Goal: Task Accomplishment & Management: Use online tool/utility

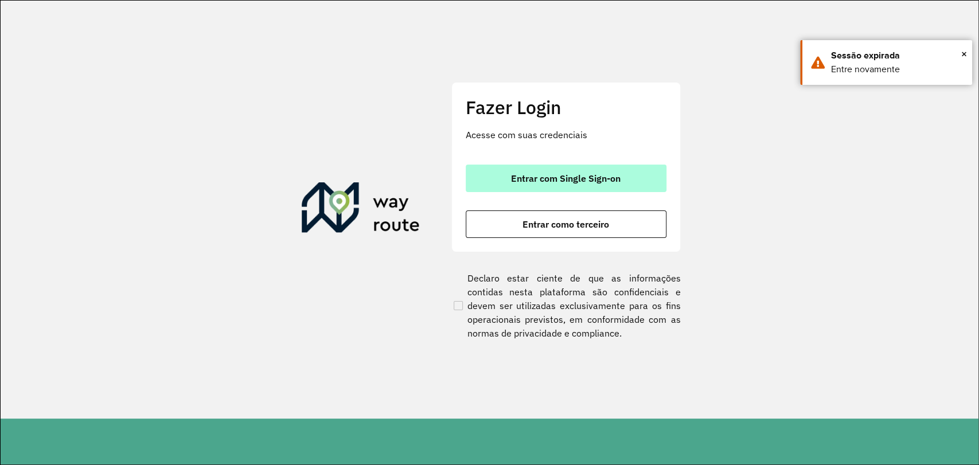
click at [573, 189] on button "Entrar com Single Sign-on" at bounding box center [566, 179] width 201 height 28
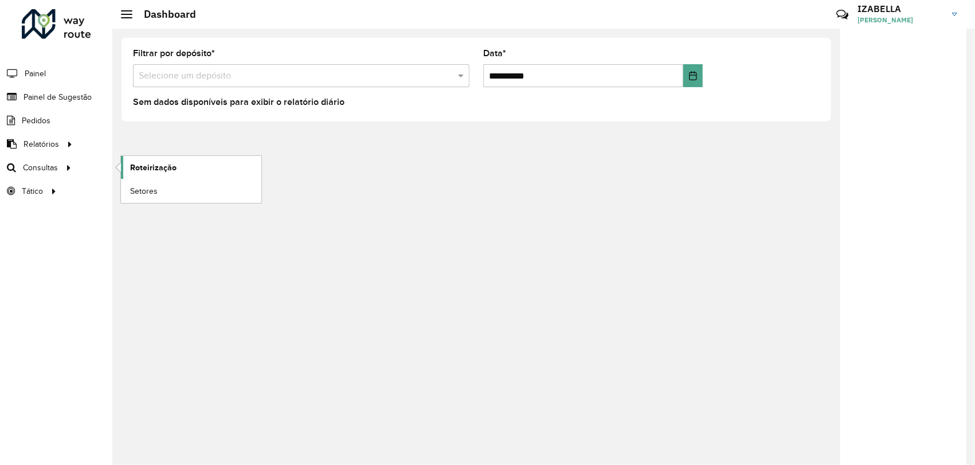
click at [151, 172] on span "Roteirização" at bounding box center [153, 168] width 46 height 12
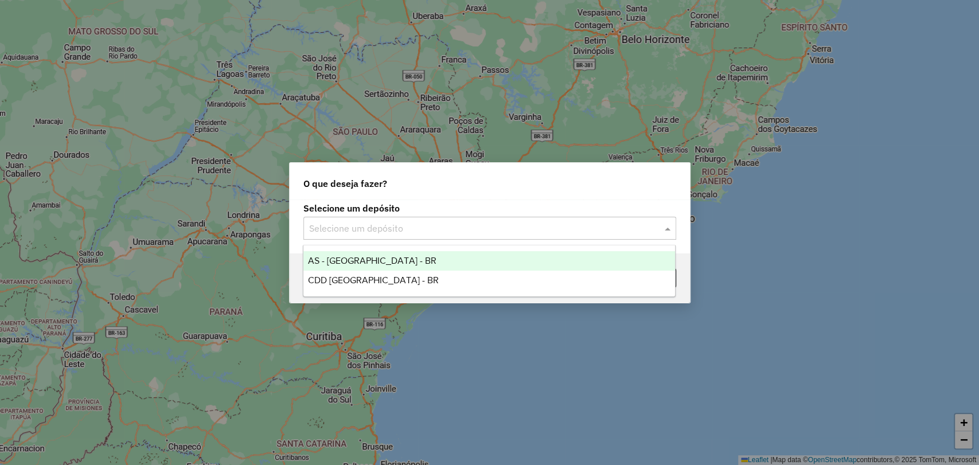
click at [350, 224] on input "text" at bounding box center [478, 229] width 338 height 14
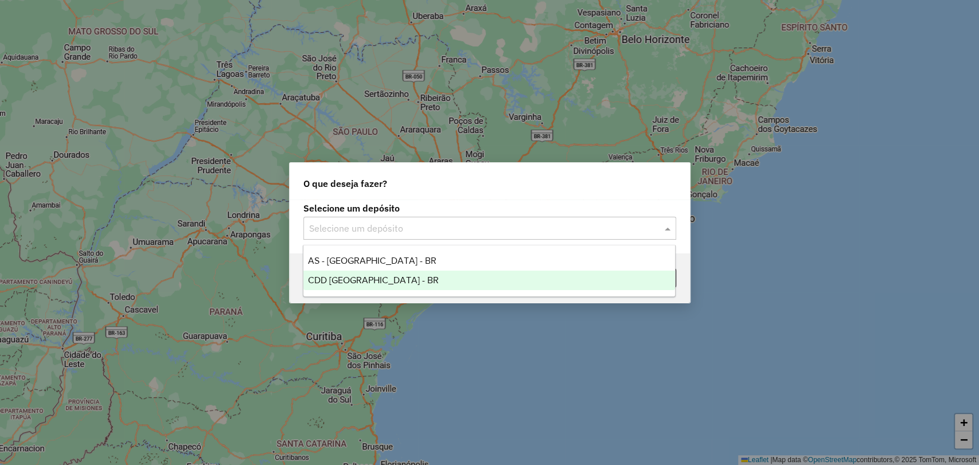
click at [370, 271] on div "CDD [GEOGRAPHIC_DATA] - BR" at bounding box center [488, 280] width 371 height 19
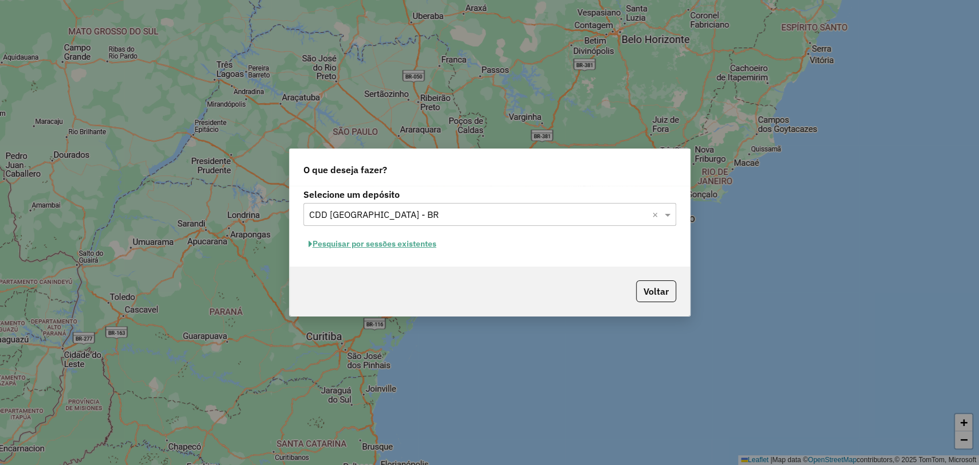
click at [371, 247] on button "Pesquisar por sessões existentes" at bounding box center [372, 244] width 138 height 18
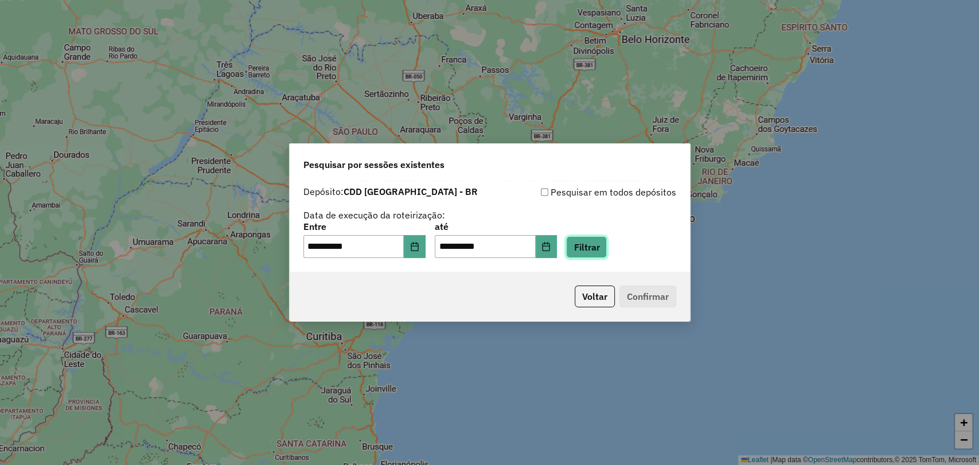
click at [593, 249] on button "Filtrar" at bounding box center [586, 247] width 41 height 22
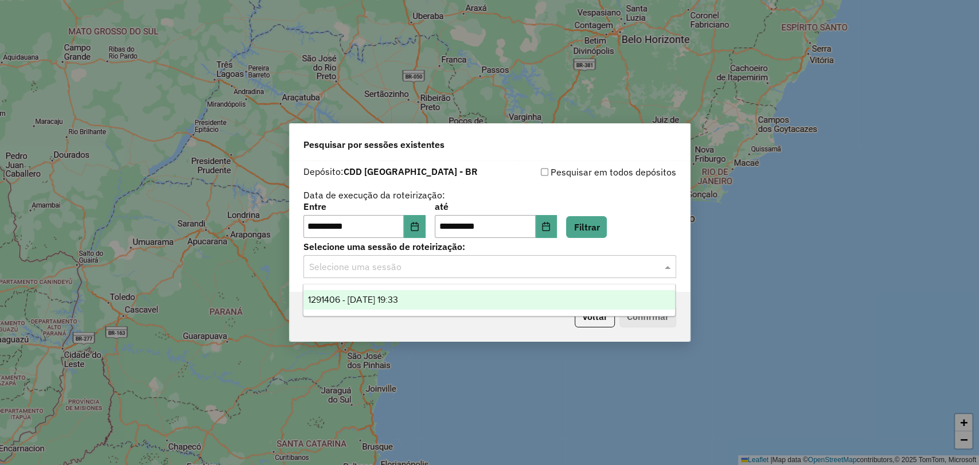
click at [410, 273] on div "Selecione uma sessão" at bounding box center [489, 266] width 373 height 23
click at [403, 294] on div "1291406 - [DATE] 19:33" at bounding box center [488, 299] width 371 height 19
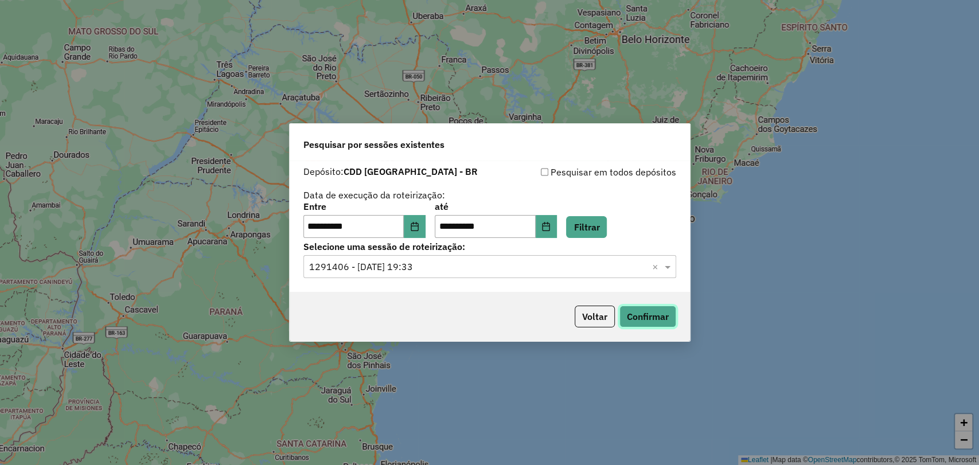
click at [668, 312] on button "Confirmar" at bounding box center [647, 317] width 57 height 22
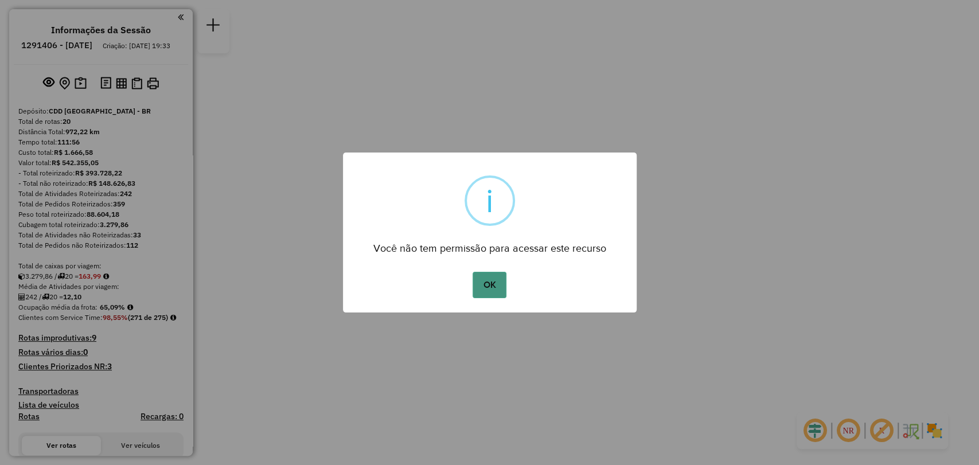
click at [478, 287] on button "OK" at bounding box center [489, 285] width 34 height 26
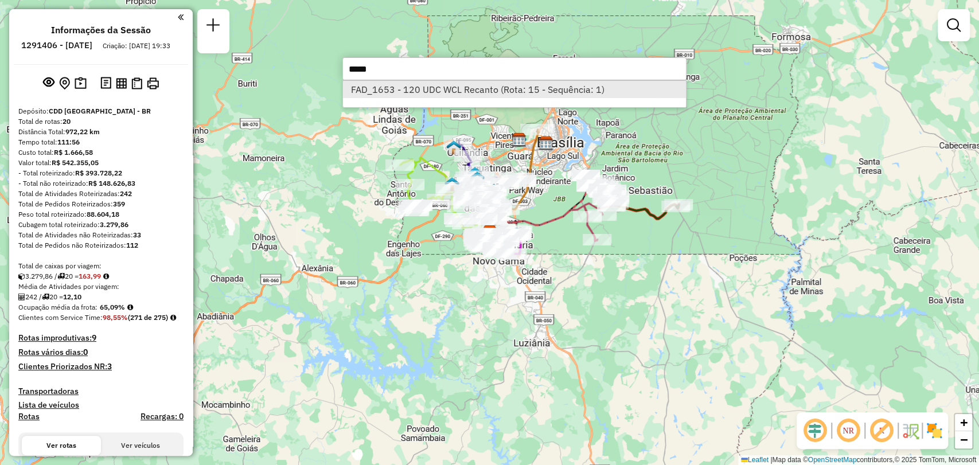
type input "*****"
click at [501, 94] on li "FAD_1653 - 120 UDC WCL Recanto (Rota: 15 - Sequência: 1)" at bounding box center [514, 89] width 343 height 17
select select "**********"
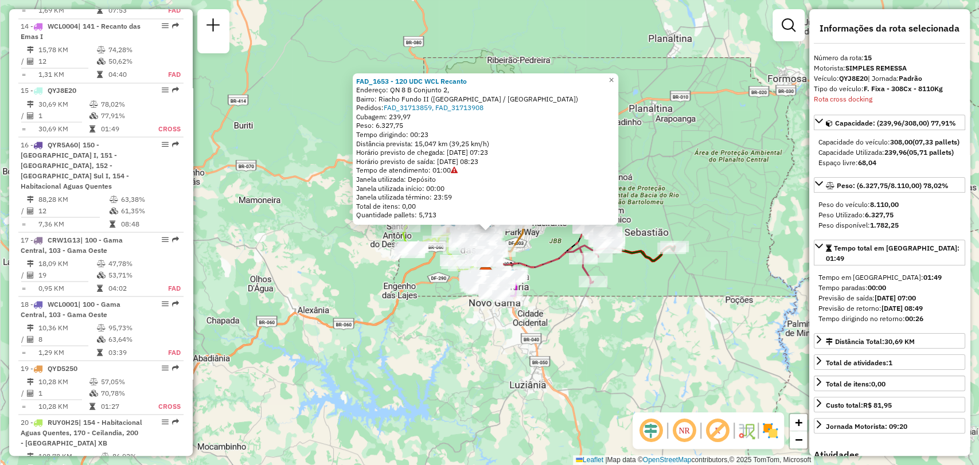
scroll to position [1450, 0]
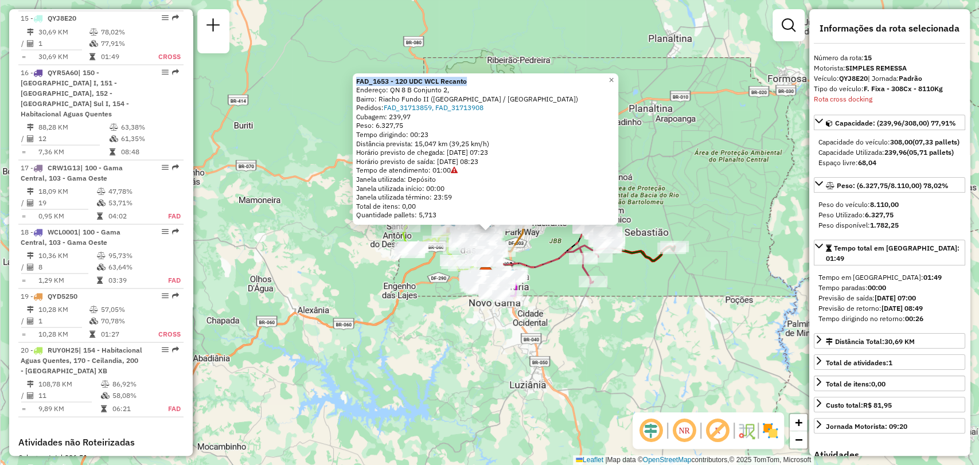
drag, startPoint x: 482, startPoint y: 80, endPoint x: 358, endPoint y: 79, distance: 123.8
click at [358, 79] on div "FAD_1653 - 120 UDC WCL Recanto Endereço: QN 8 B Conjunto 2, Bairro: Riacho Fund…" at bounding box center [485, 149] width 265 height 152
copy strong "FAD_1653 - 120 UDC WCL Recanto"
click at [784, 30] on em at bounding box center [788, 25] width 14 height 14
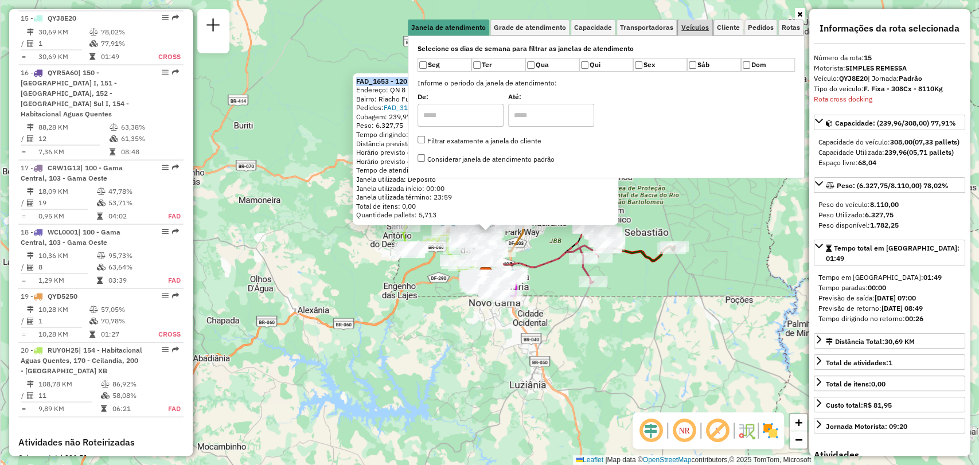
click at [683, 26] on span "Veículos" at bounding box center [695, 27] width 28 height 7
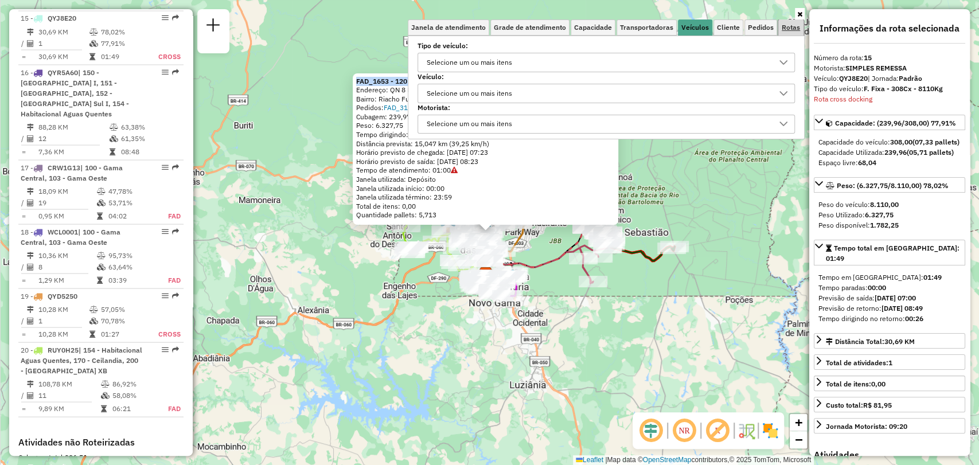
click at [788, 24] on span "Rotas" at bounding box center [790, 27] width 18 height 7
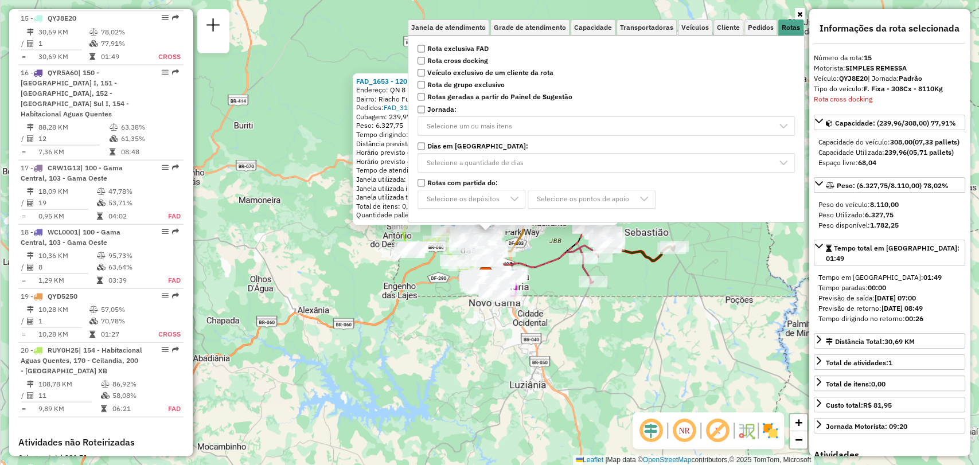
click at [560, 166] on p-multiselect "Selecione a quantidade de dias" at bounding box center [605, 162] width 377 height 19
click at [468, 32] on link "Janela de atendimento" at bounding box center [448, 27] width 81 height 16
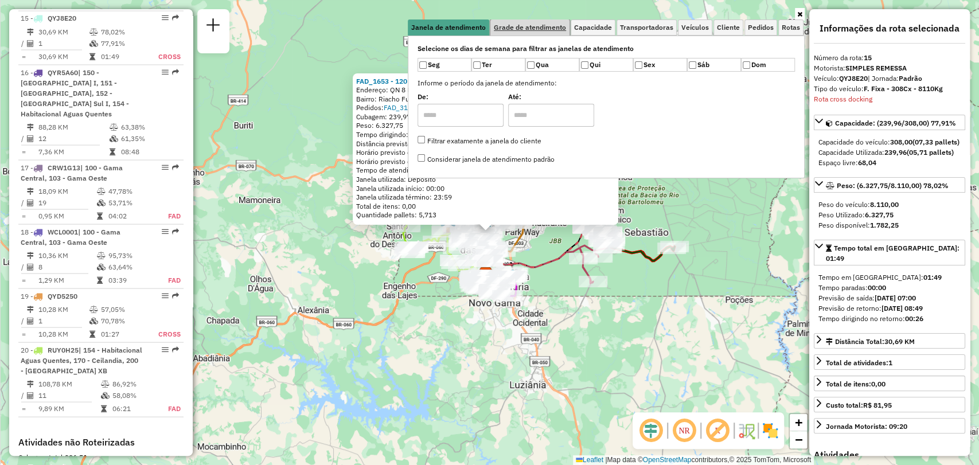
click at [551, 25] on span "Grade de atendimento" at bounding box center [530, 27] width 72 height 7
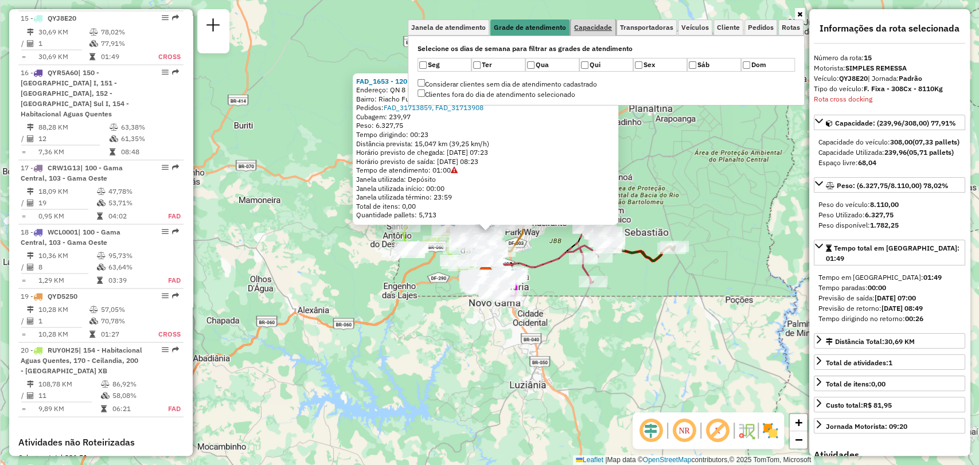
click at [603, 24] on span "Capacidade" at bounding box center [593, 27] width 38 height 7
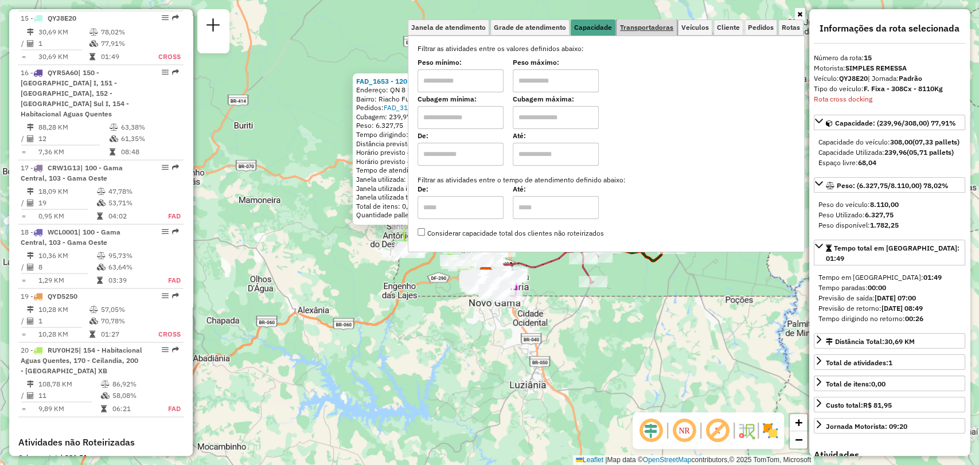
click at [648, 27] on span "Transportadoras" at bounding box center [646, 27] width 53 height 7
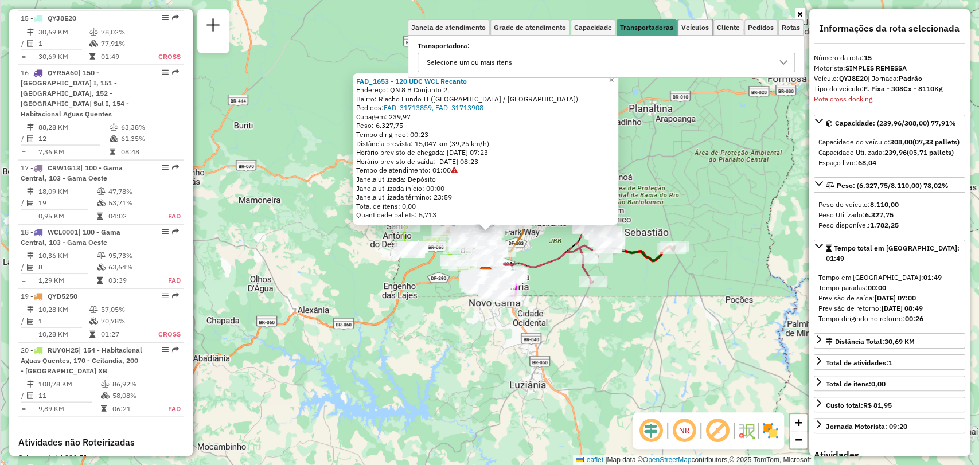
drag, startPoint x: 713, startPoint y: 29, endPoint x: 670, endPoint y: 69, distance: 58.8
click at [670, 69] on div "Janela de atendimento Grade de atendimento Capacidade Transportadoras Veículos …" at bounding box center [606, 48] width 397 height 58
click at [670, 69] on div "Selecione um ou mais itens" at bounding box center [598, 62] width 350 height 18
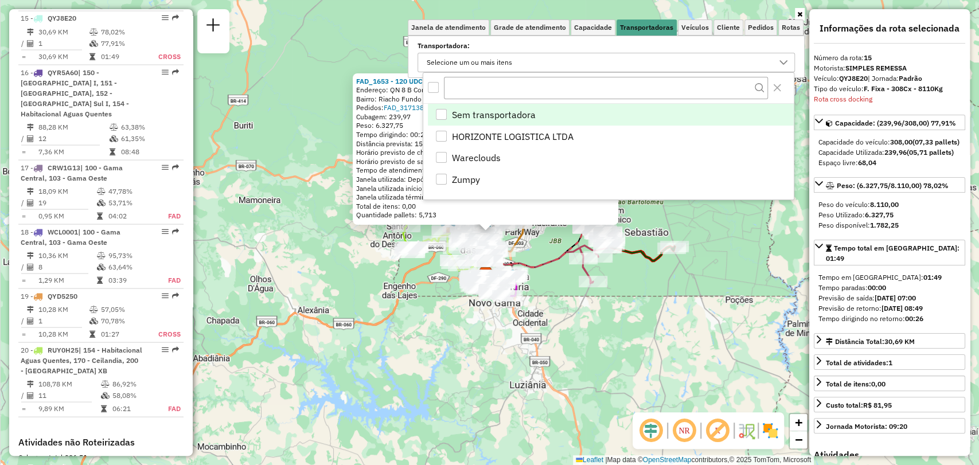
scroll to position [6, 40]
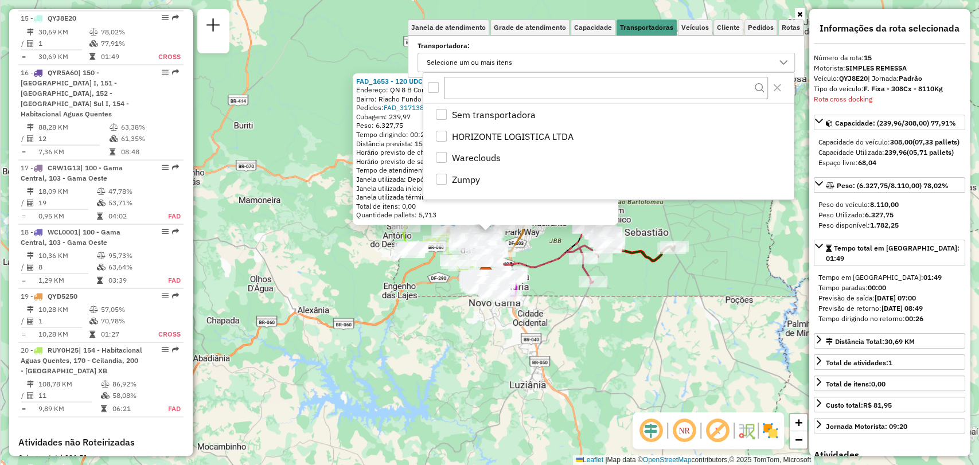
click at [670, 69] on div "Selecione um ou mais itens" at bounding box center [598, 62] width 350 height 18
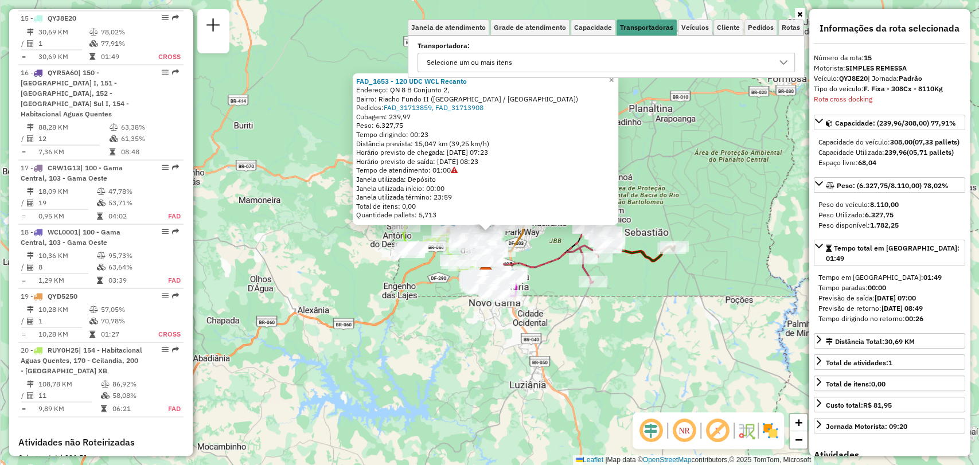
click at [670, 69] on div "Selecione um ou mais itens" at bounding box center [598, 62] width 350 height 18
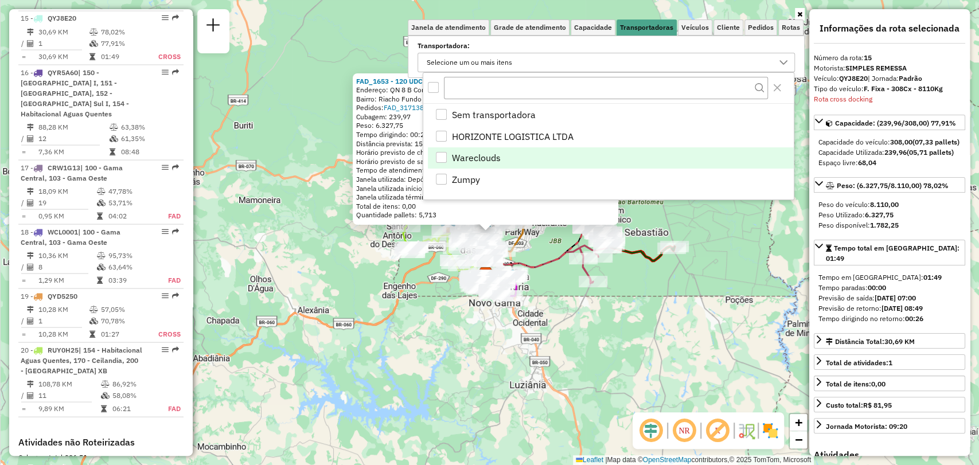
click at [445, 161] on div "Wareclouds" at bounding box center [441, 157] width 11 height 11
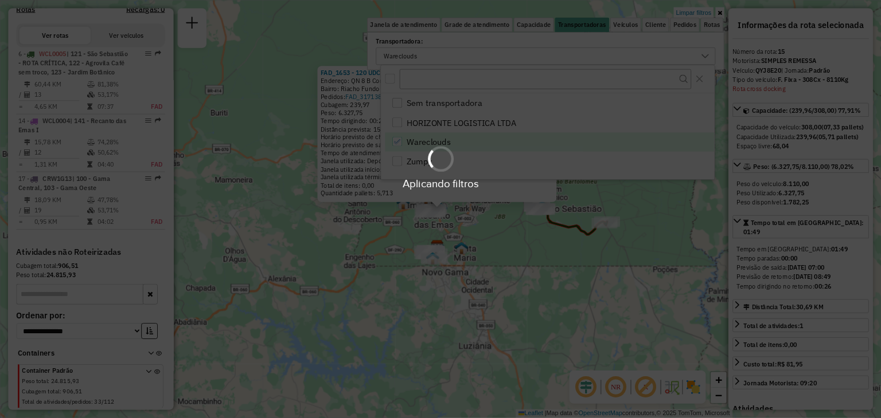
scroll to position [436, 0]
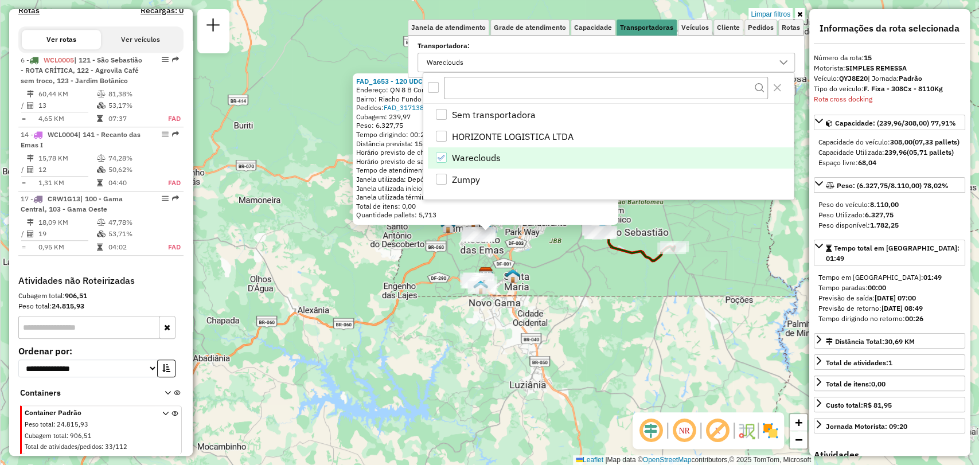
click at [546, 282] on div "FAD_1653 - 120 UDC WCL Recanto Endereço: QN 8 B Conjunto 2, Bairro: Riacho Fund…" at bounding box center [489, 232] width 979 height 465
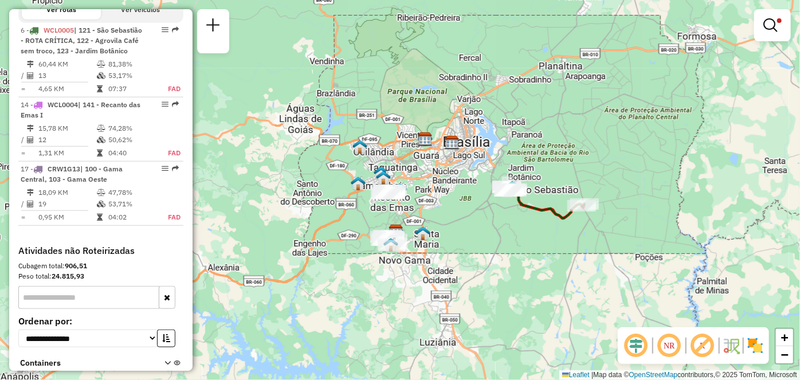
click at [383, 181] on img at bounding box center [383, 177] width 15 height 15
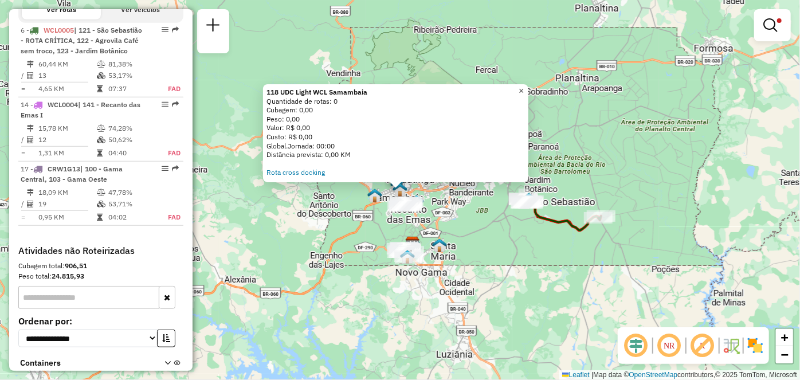
click at [524, 90] on span "×" at bounding box center [521, 91] width 5 height 10
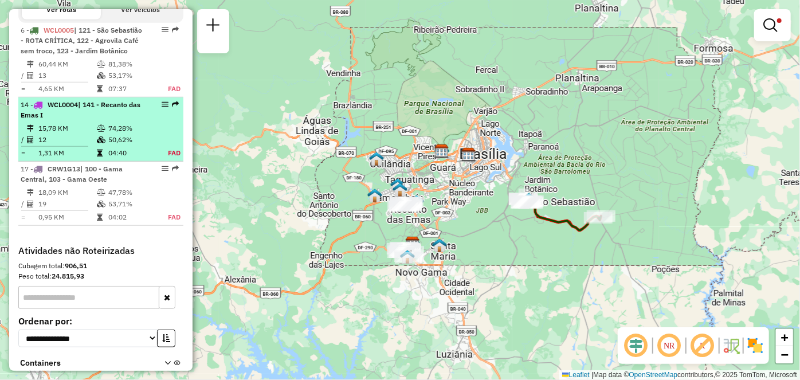
click at [141, 120] on div "14 - WCL0004 | 141 - Recanto das Emas I" at bounding box center [101, 110] width 161 height 21
select select "**********"
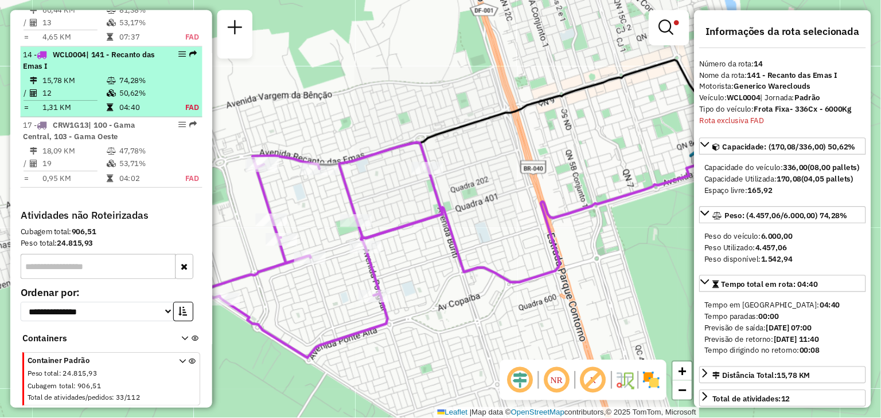
scroll to position [519, 0]
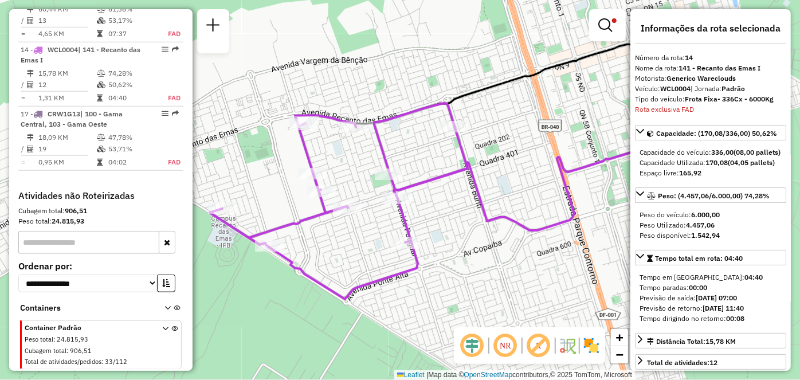
drag, startPoint x: 481, startPoint y: 196, endPoint x: 501, endPoint y: 190, distance: 20.9
click at [501, 190] on div "Limpar filtros Janela de atendimento Grade de atendimento Capacidade Transporta…" at bounding box center [400, 190] width 800 height 380
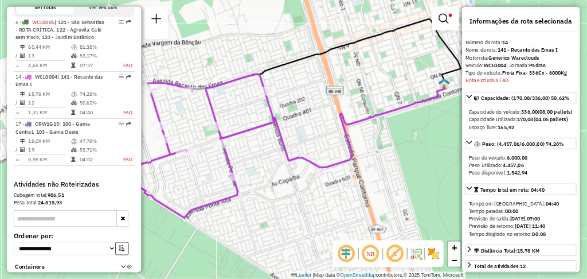
scroll to position [436, 0]
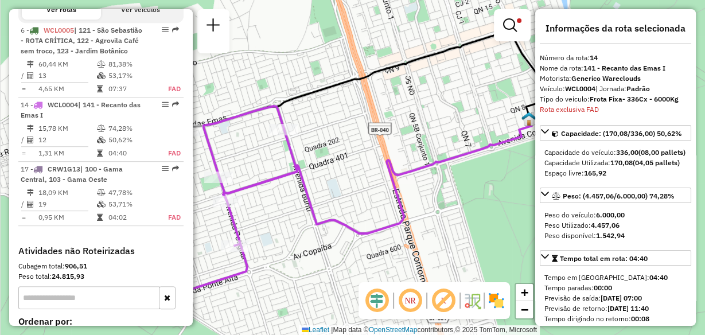
drag, startPoint x: 477, startPoint y: 159, endPoint x: 221, endPoint y: 174, distance: 256.7
click at [221, 174] on div "Limpar filtros Janela de atendimento Grade de atendimento Capacidade Transporta…" at bounding box center [352, 167] width 705 height 335
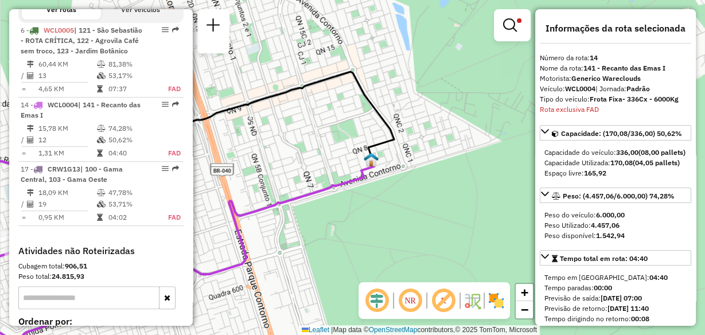
drag, startPoint x: 362, startPoint y: 127, endPoint x: 384, endPoint y: 158, distance: 37.5
click at [384, 158] on div "Limpar filtros Janela de atendimento Grade de atendimento Capacidade Transporta…" at bounding box center [352, 167] width 705 height 335
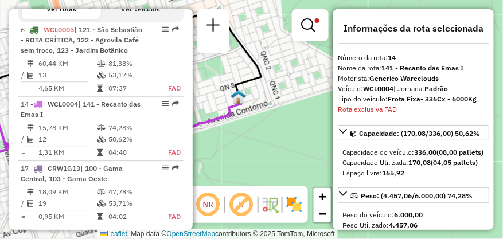
scroll to position [436, 0]
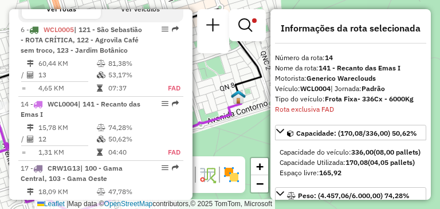
click at [400, 6] on div "Limpar filtros Janela de atendimento Grade de atendimento Capacidade Transporta…" at bounding box center [220, 104] width 440 height 209
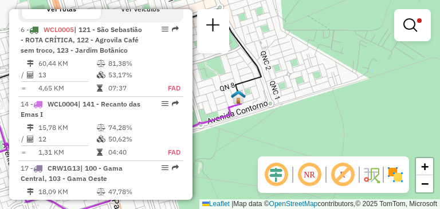
click at [265, 114] on div "Limpar filtros Janela de atendimento Grade de atendimento Capacidade Transporta…" at bounding box center [220, 104] width 440 height 209
click at [160, 19] on button "Ver veículos" at bounding box center [140, 8] width 79 height 19
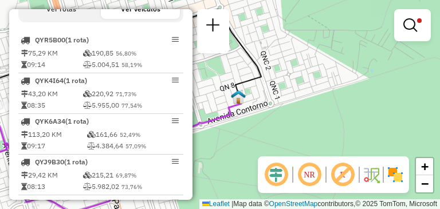
click at [95, 19] on button "Ver rotas" at bounding box center [61, 8] width 79 height 19
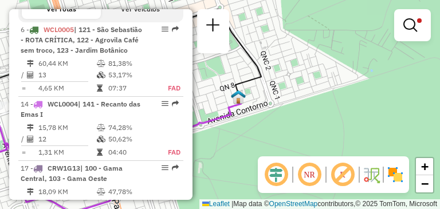
click at [279, 122] on div "Limpar filtros Janela de atendimento Grade de atendimento Capacidade Transporta…" at bounding box center [220, 104] width 440 height 209
click at [240, 95] on img at bounding box center [238, 96] width 15 height 15
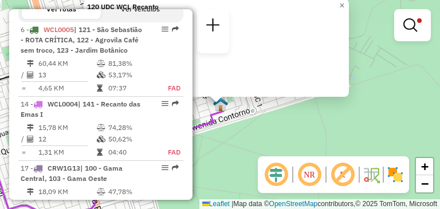
click at [314, 44] on div "Valor: R$ 35.890,77" at bounding box center [216, 42] width 259 height 9
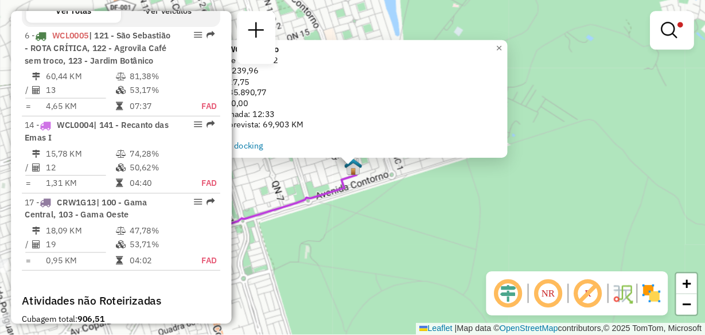
scroll to position [436, 0]
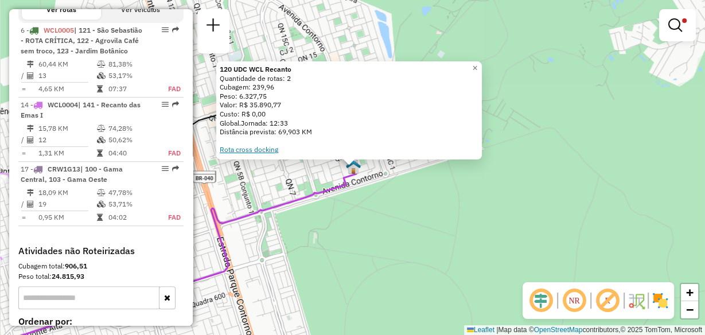
click at [265, 151] on link "Rota cross docking" at bounding box center [249, 149] width 58 height 9
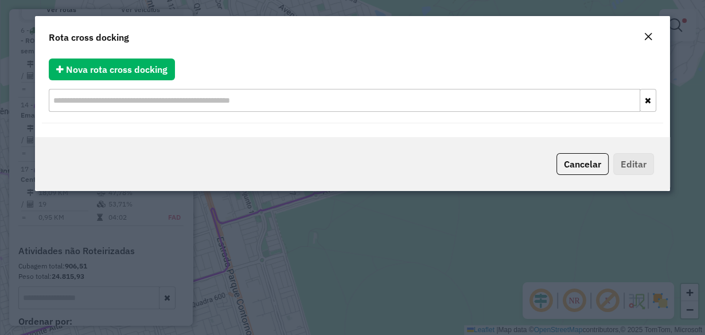
click at [261, 104] on input "text" at bounding box center [344, 100] width 590 height 23
